Goal: Transaction & Acquisition: Book appointment/travel/reservation

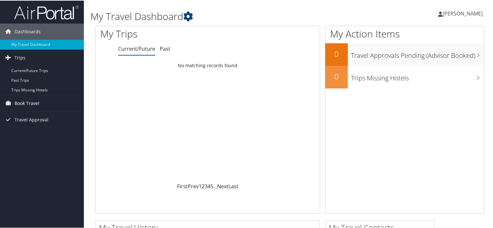
click at [24, 104] on span "Book Travel" at bounding box center [27, 102] width 25 height 16
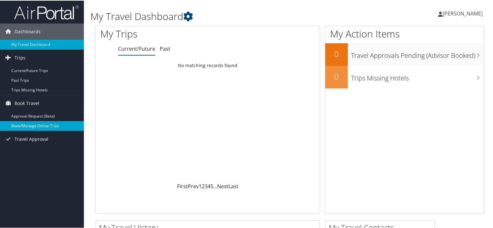
click at [37, 124] on link "Book/Manage Online Trips" at bounding box center [42, 125] width 84 height 10
